Goal: Information Seeking & Learning: Find specific fact

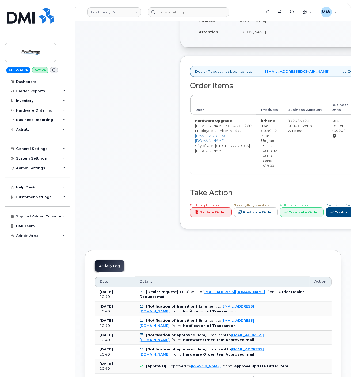
scroll to position [134, 0]
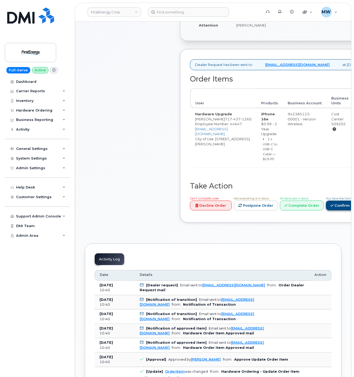
click at [340, 210] on link "Confirm Carrier Order" at bounding box center [353, 205] width 55 height 10
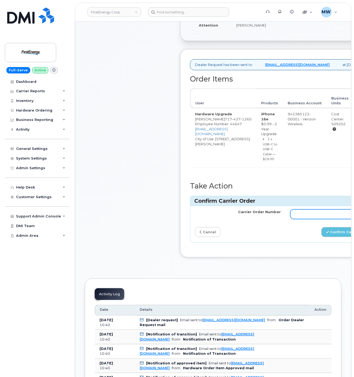
drag, startPoint x: 305, startPoint y: 232, endPoint x: 294, endPoint y: 236, distance: 11.8
click at [306, 219] on input "Carrier Order Number" at bounding box center [334, 214] width 86 height 10
paste input "MB1000501641277"
type input "MB1000501641277"
click at [341, 237] on button "Confirm Carrier Order" at bounding box center [349, 232] width 55 height 10
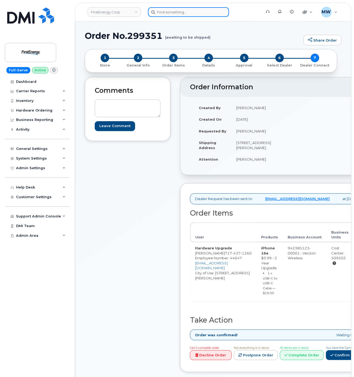
click at [180, 13] on input at bounding box center [188, 12] width 81 height 10
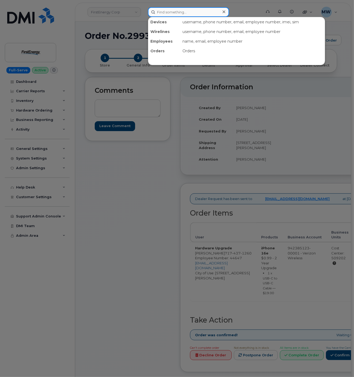
paste input "Best Regards, Marissa W. Tier 1 Offline Technician Mobility Support Specialist"
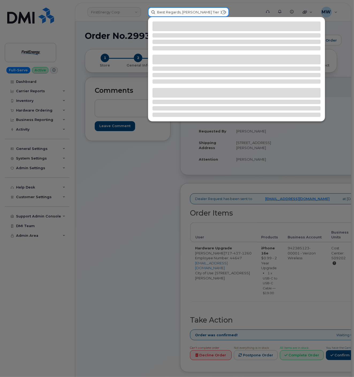
click at [192, 7] on input "Best Regards, Marissa W. Tier 1 Offline Technician Mobility Support Specialist" at bounding box center [188, 12] width 81 height 10
paste input "8145944379"
type input "8145944379"
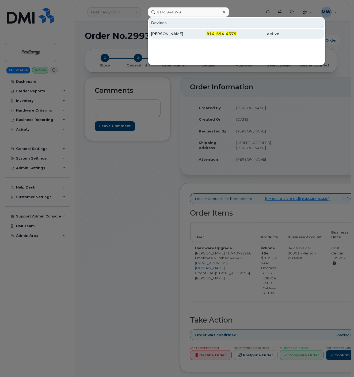
click at [179, 36] on div "Neil A Bumbarger" at bounding box center [172, 33] width 43 height 5
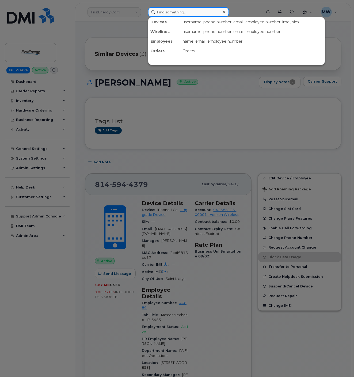
click at [187, 13] on input at bounding box center [188, 12] width 81 height 10
paste input "9739195863"
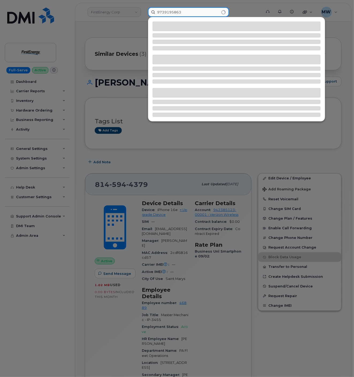
type input "9739195863"
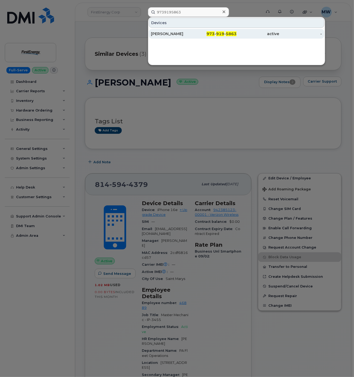
click at [186, 35] on div "Anthony M Salokas" at bounding box center [172, 33] width 43 height 5
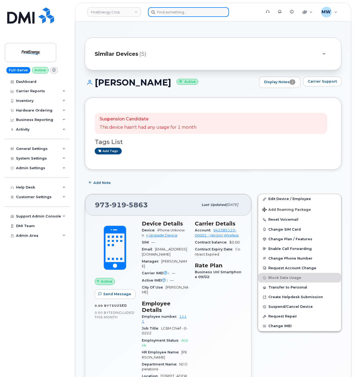
click at [182, 13] on input at bounding box center [188, 12] width 81 height 10
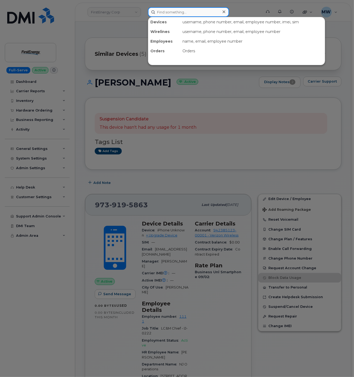
paste input "8642379079"
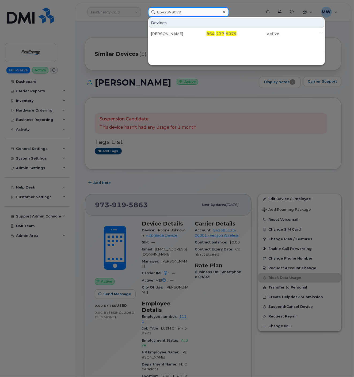
type input "8642379079"
click at [184, 37] on div "[PERSON_NAME]" at bounding box center [172, 34] width 43 height 10
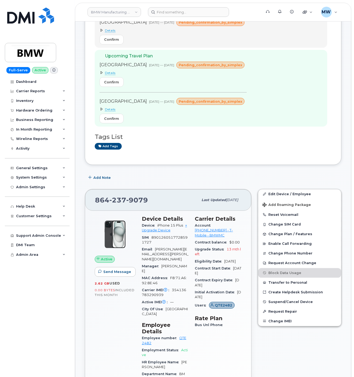
scroll to position [107, 0]
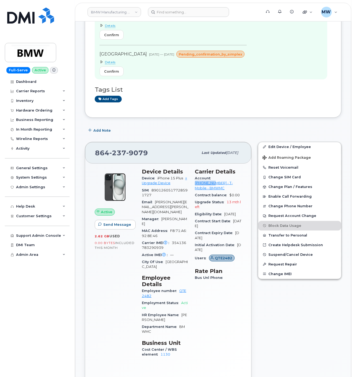
drag, startPoint x: 212, startPoint y: 179, endPoint x: 235, endPoint y: 178, distance: 23.6
click at [235, 178] on div "Account 972523090 - T-Mobile - BMWMC" at bounding box center [218, 183] width 47 height 17
copy link "972523090"
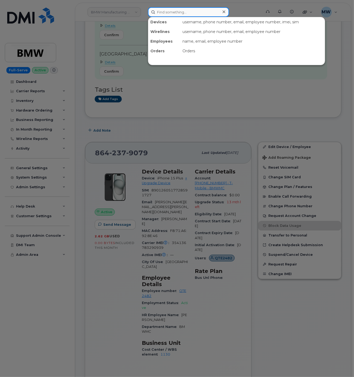
click at [198, 14] on input at bounding box center [188, 12] width 81 height 10
paste input "8644486442"
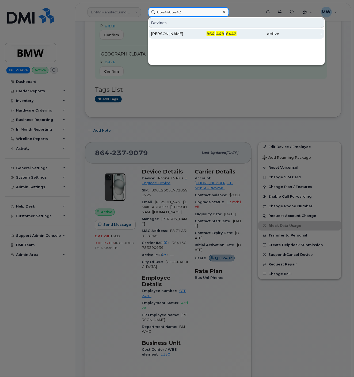
type input "8644486442"
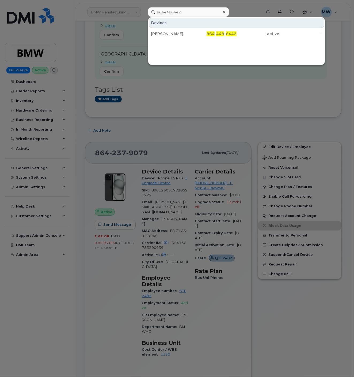
drag, startPoint x: 206, startPoint y: 37, endPoint x: 216, endPoint y: 49, distance: 16.0
click at [206, 36] on div "864 - 448 - 6442" at bounding box center [215, 33] width 43 height 5
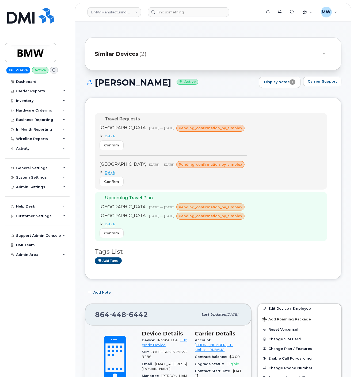
drag, startPoint x: 260, startPoint y: 265, endPoint x: 258, endPoint y: 261, distance: 4.2
click at [260, 264] on div "Add tags" at bounding box center [211, 260] width 233 height 7
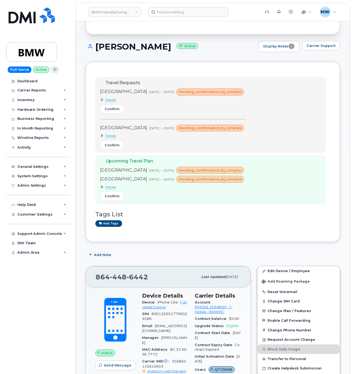
scroll to position [107, 0]
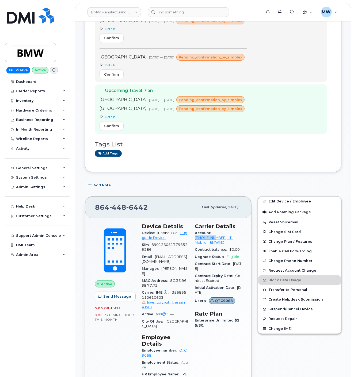
drag, startPoint x: 211, startPoint y: 234, endPoint x: 234, endPoint y: 236, distance: 23.7
click at [234, 236] on div "Account [PHONE_NUMBER] - T-Mobile - BMWMC" at bounding box center [218, 237] width 47 height 17
copy link "972523090"
